Goal: Find specific page/section: Find specific page/section

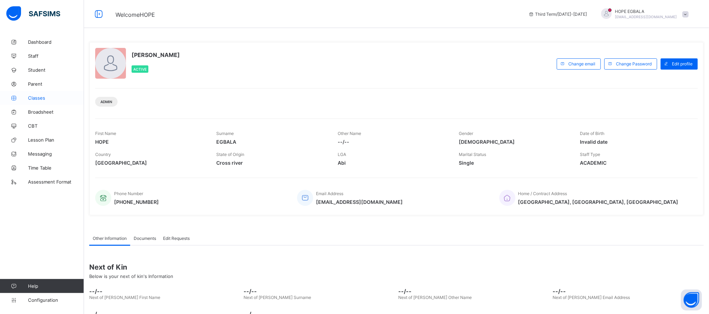
click at [39, 95] on span "Classes" at bounding box center [56, 98] width 56 height 6
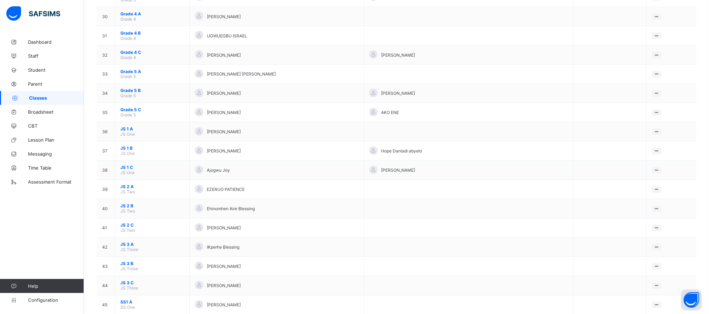
scroll to position [653, 0]
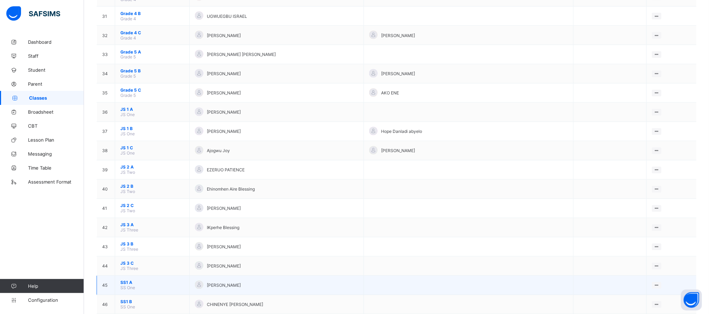
click at [123, 286] on span "SS1 A" at bounding box center [152, 282] width 64 height 5
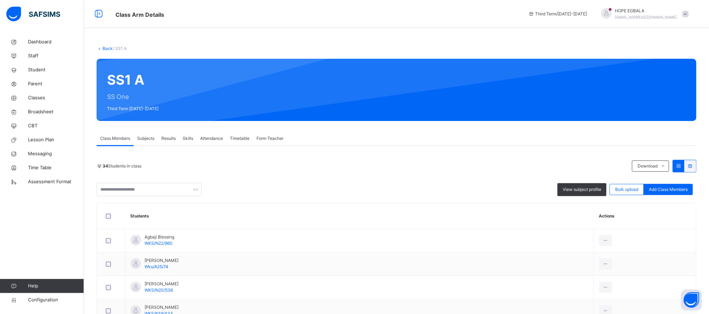
click at [188, 137] on span "Skills" at bounding box center [188, 138] width 10 height 6
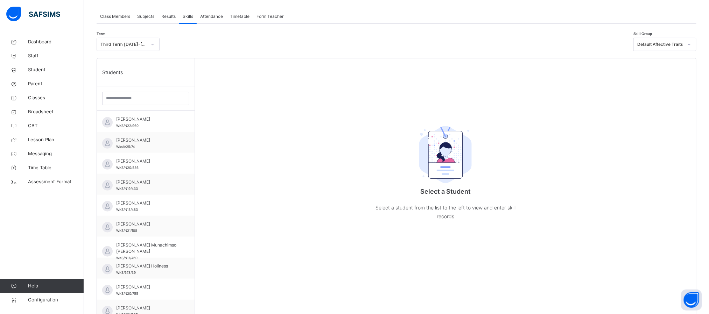
scroll to position [131, 0]
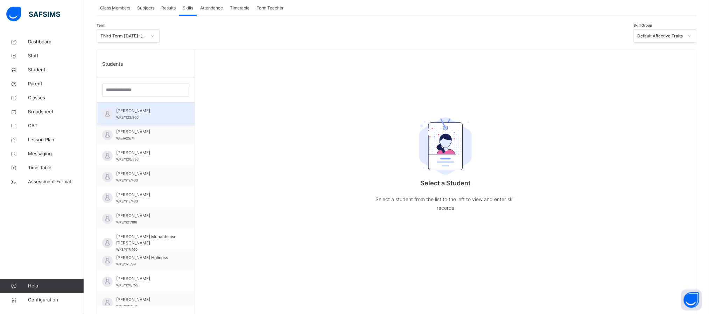
click at [157, 112] on span "AGBAJI BLESSING" at bounding box center [147, 111] width 63 height 6
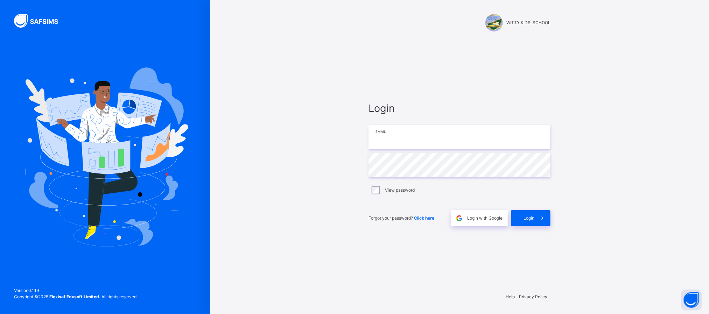
type input "**********"
